Goal: Find specific page/section: Find specific page/section

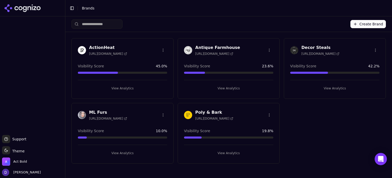
click at [313, 137] on div "ActionHeat [URL][DOMAIN_NAME] Visibility Score 45.0 % View Analytics Antique Fa…" at bounding box center [229, 100] width 315 height 125
click at [202, 46] on h3 "Antique Farmhouse" at bounding box center [217, 47] width 45 height 6
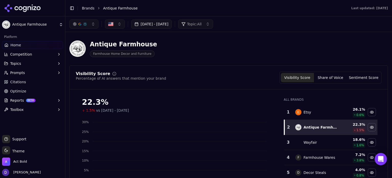
click at [152, 27] on button "[DATE] - [DATE]" at bounding box center [151, 23] width 41 height 9
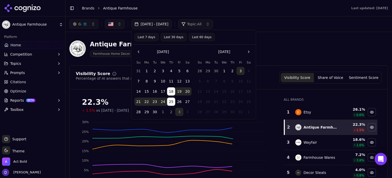
click at [146, 38] on button "Last 7 days" at bounding box center [147, 37] width 24 height 8
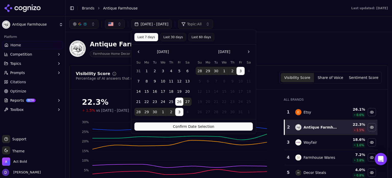
click at [184, 127] on button "Confirm Date Selection" at bounding box center [194, 126] width 119 height 8
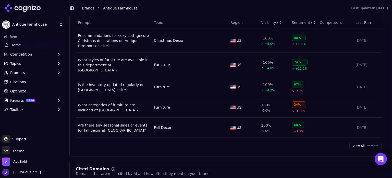
scroll to position [409, 0]
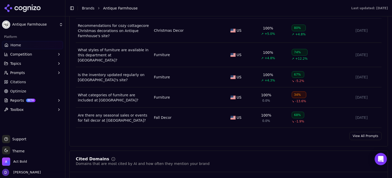
click at [376, 132] on link "View All Prompts" at bounding box center [366, 136] width 32 height 8
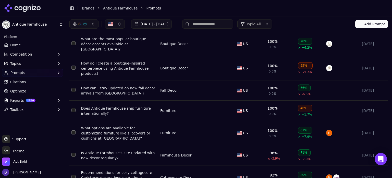
scroll to position [102, 0]
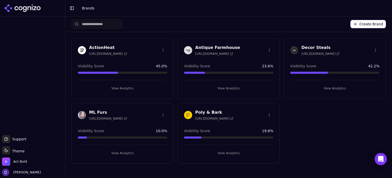
click at [91, 111] on h3 "ML Furs" at bounding box center [108, 112] width 38 height 6
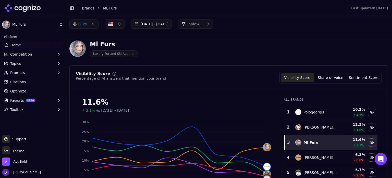
click at [159, 15] on header "Toggle Sidebar Brands ML Furs Last updated: [DATE]" at bounding box center [228, 8] width 327 height 16
click at [156, 22] on button "[DATE] - [DATE]" at bounding box center [151, 23] width 41 height 9
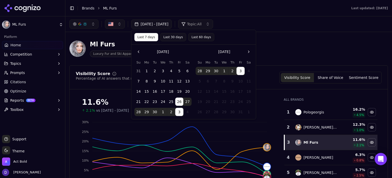
click at [276, 55] on div "Ml Furs Luxury Fur and Ski Apparel" at bounding box center [183, 48] width 229 height 17
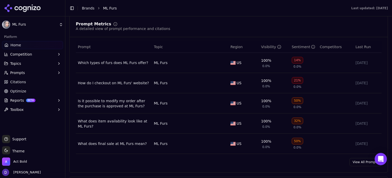
scroll to position [409, 0]
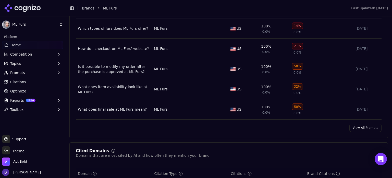
click at [354, 125] on link "View All Prompts" at bounding box center [366, 127] width 32 height 8
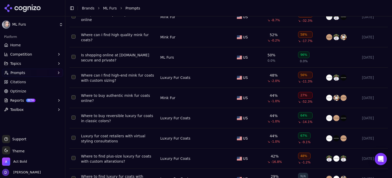
scroll to position [127, 0]
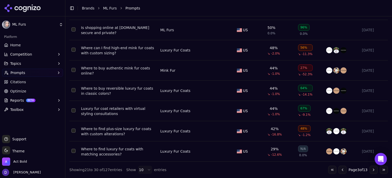
drag, startPoint x: 369, startPoint y: 169, endPoint x: 358, endPoint y: 167, distance: 11.2
click at [370, 169] on button "Go to next page" at bounding box center [374, 169] width 8 height 8
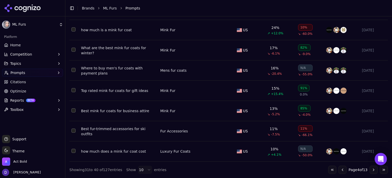
click at [372, 168] on button "Go to next page" at bounding box center [374, 169] width 8 height 8
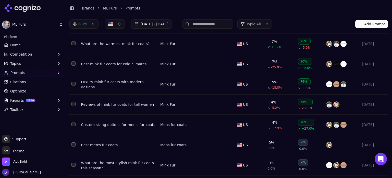
scroll to position [0, 0]
